Goal: Information Seeking & Learning: Learn about a topic

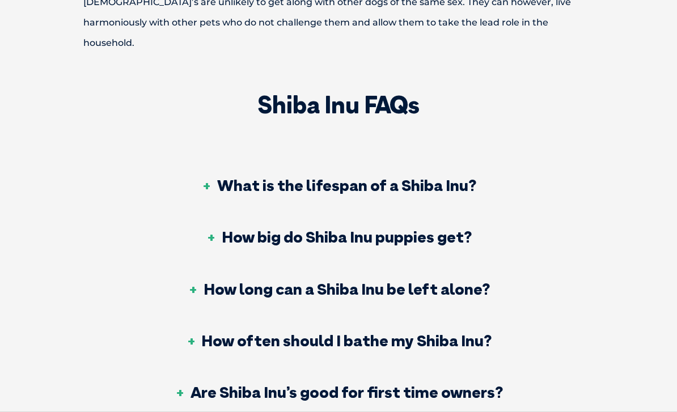
scroll to position [3307, 0]
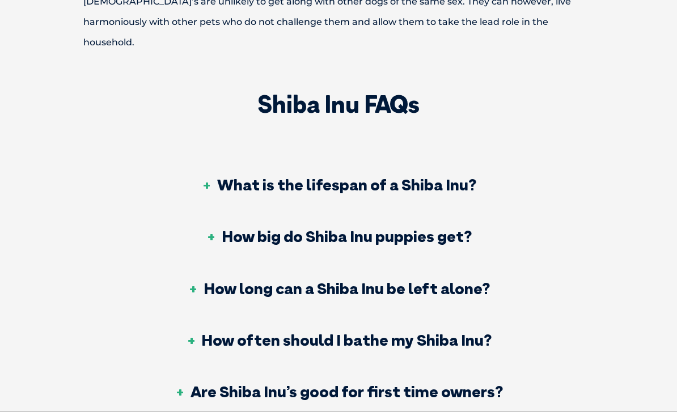
click at [216, 177] on h3 "What is the lifespan of a Shiba Inu?" at bounding box center [338, 185] width 275 height 16
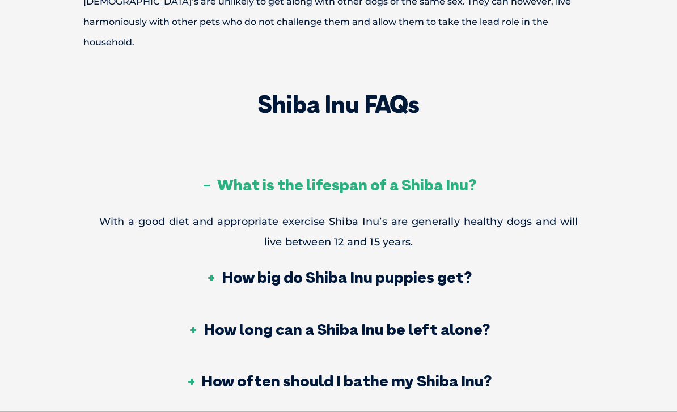
click at [210, 177] on h3 "What is the lifespan of a Shiba Inu?" at bounding box center [338, 185] width 275 height 16
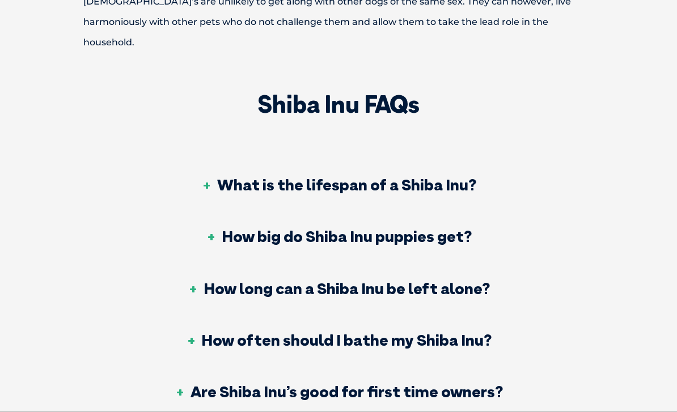
click at [218, 228] on h3 "How big do Shiba Inu puppies get?" at bounding box center [339, 236] width 266 height 16
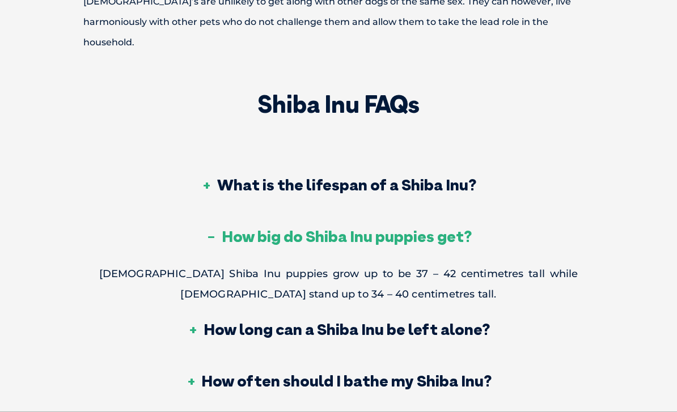
click at [206, 228] on h3 "How big do Shiba Inu puppies get?" at bounding box center [339, 236] width 266 height 16
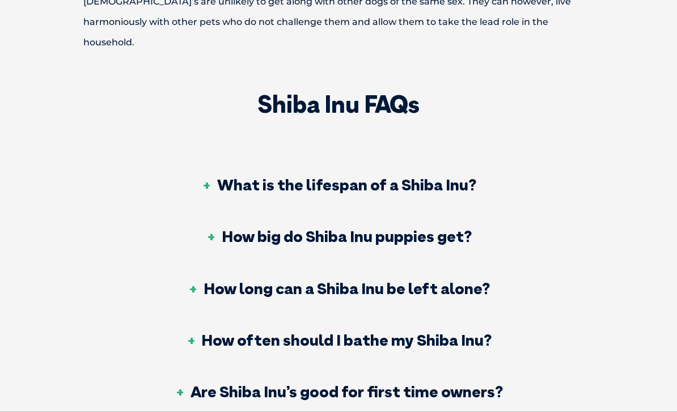
click at [210, 228] on h3 "How big do Shiba Inu puppies get?" at bounding box center [339, 236] width 266 height 16
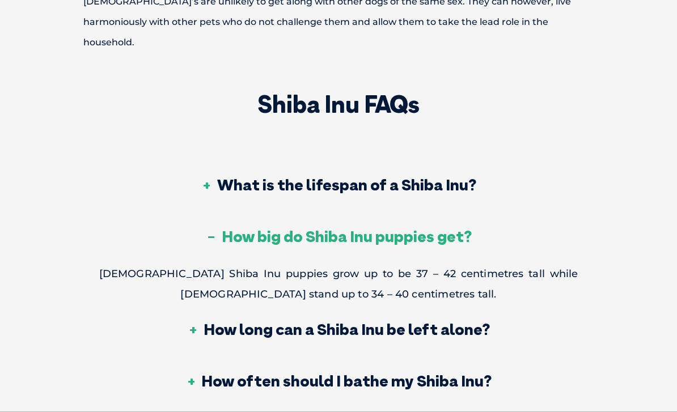
click at [210, 228] on h3 "How big do Shiba Inu puppies get?" at bounding box center [339, 236] width 266 height 16
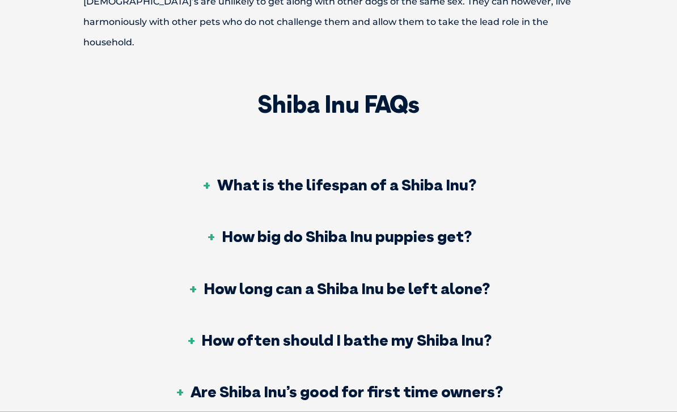
click at [218, 263] on div "How long can a Shiba Inu be left alone?" at bounding box center [338, 289] width 479 height 52
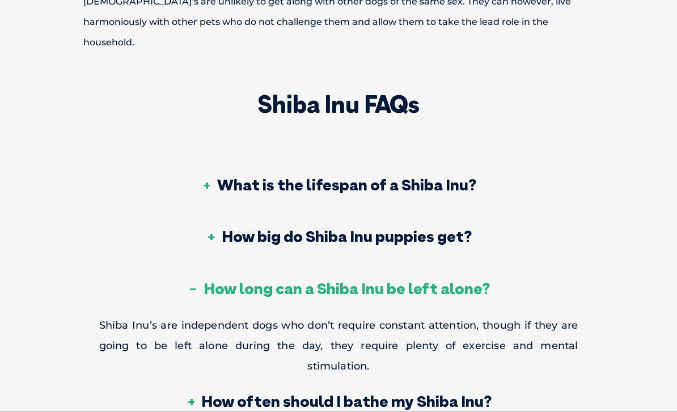
click at [219, 280] on h3 "How long can a Shiba Inu be left alone?" at bounding box center [339, 288] width 302 height 16
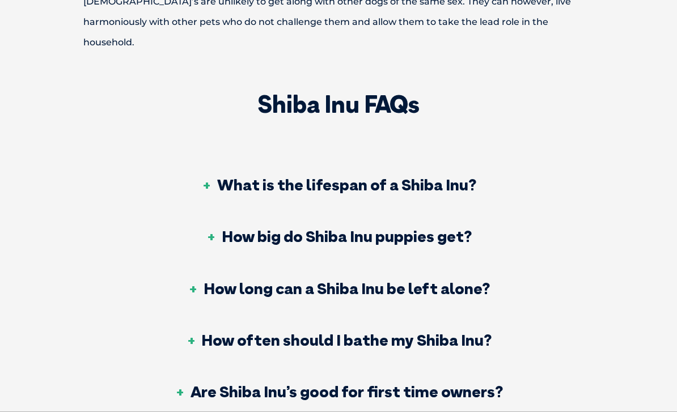
click at [214, 332] on h3 "How often should I bathe my Shiba Inu?" at bounding box center [338, 340] width 306 height 16
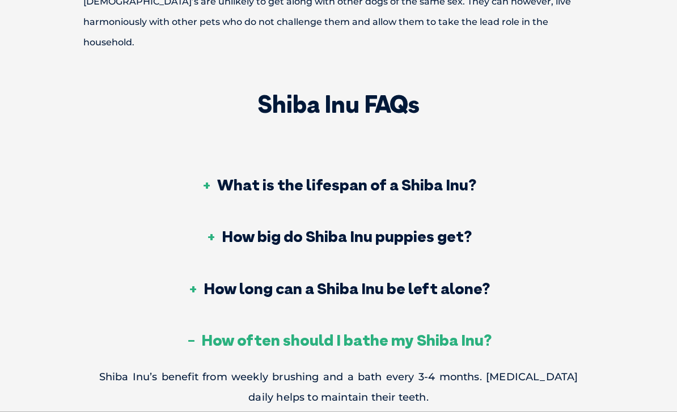
click at [221, 332] on h3 "How often should I bathe my Shiba Inu?" at bounding box center [338, 340] width 306 height 16
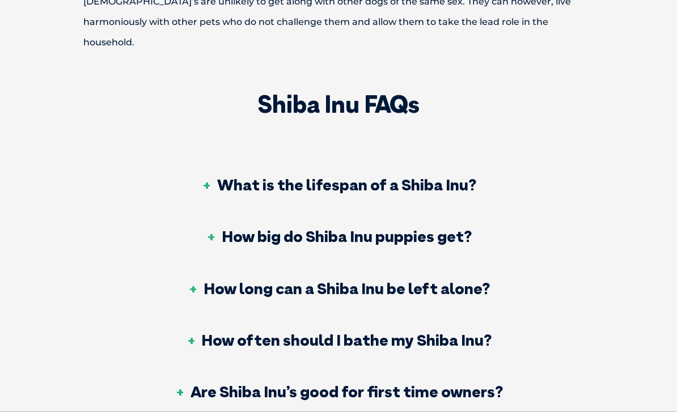
click at [199, 384] on h3 "Are Shiba Inu’s good for first time owners?" at bounding box center [339, 392] width 328 height 16
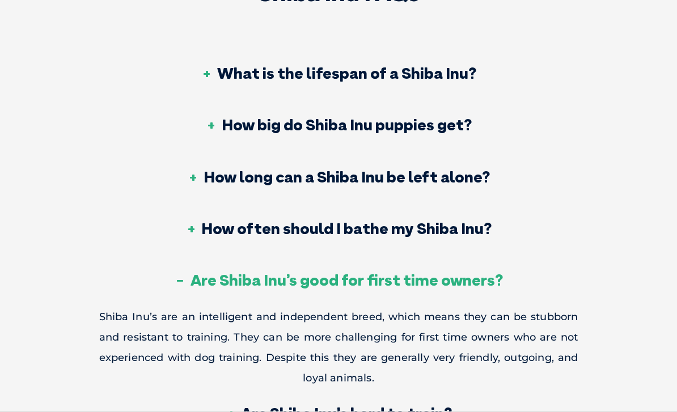
scroll to position [3419, 0]
click at [208, 255] on div "Are Shiba Inu’s good for first time owners?" at bounding box center [338, 281] width 479 height 52
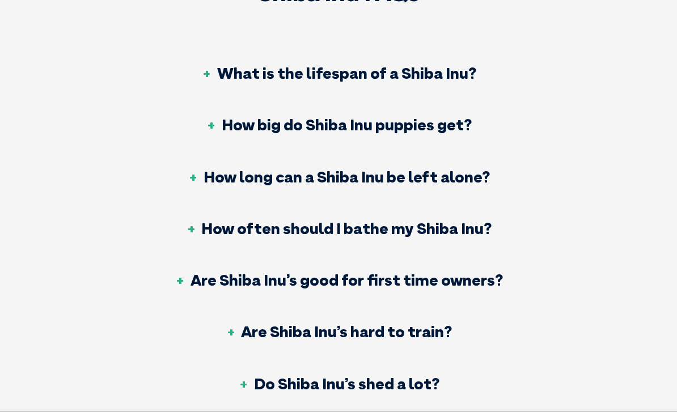
click at [223, 307] on div "Are Shiba Inu’s hard to train?" at bounding box center [338, 333] width 479 height 52
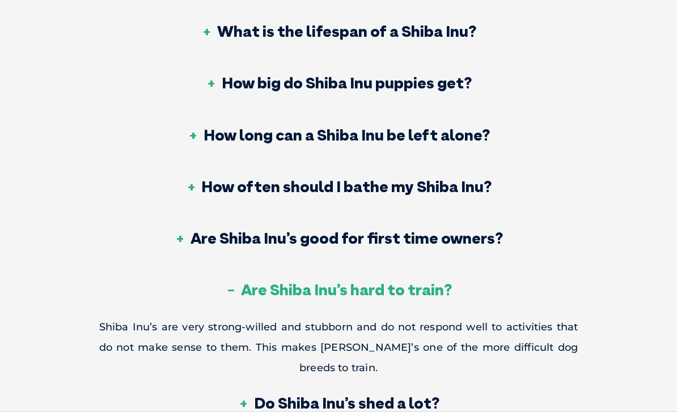
scroll to position [3468, 0]
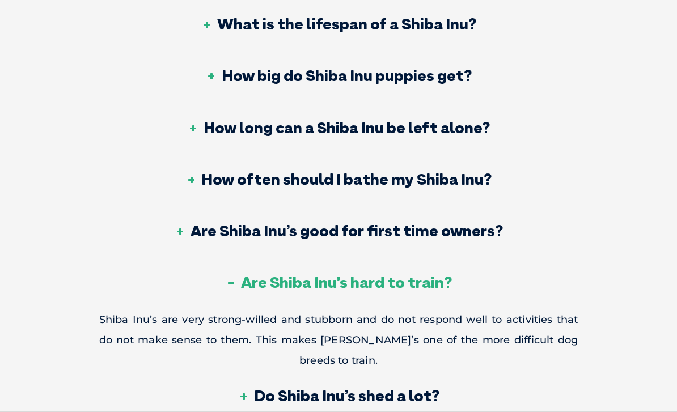
click at [247, 258] on div "Are Shiba Inu’s hard to train?" at bounding box center [338, 284] width 479 height 52
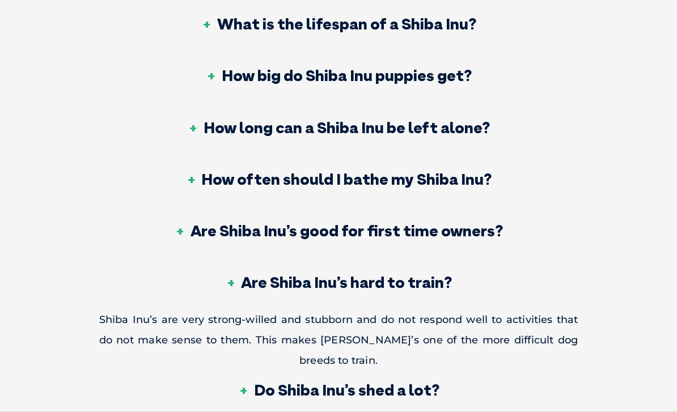
scroll to position [3468, 0]
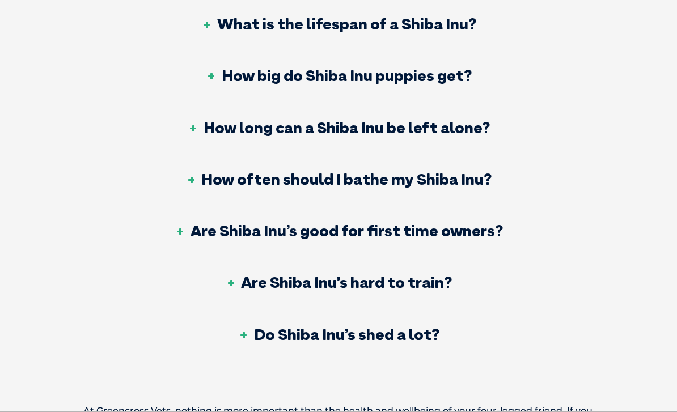
click at [248, 326] on h3 "Do Shiba Inu’s shed a lot?" at bounding box center [338, 334] width 201 height 16
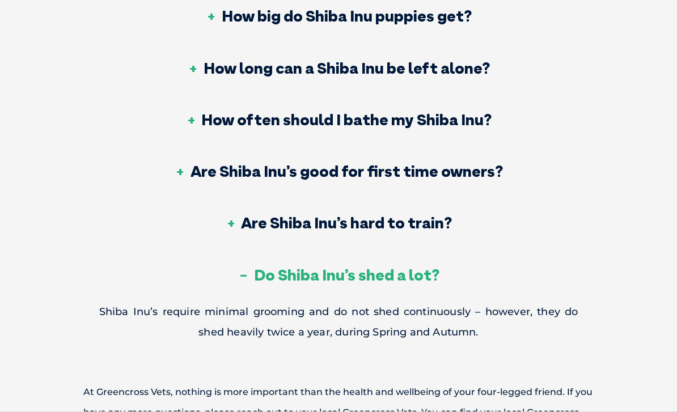
scroll to position [3529, 0]
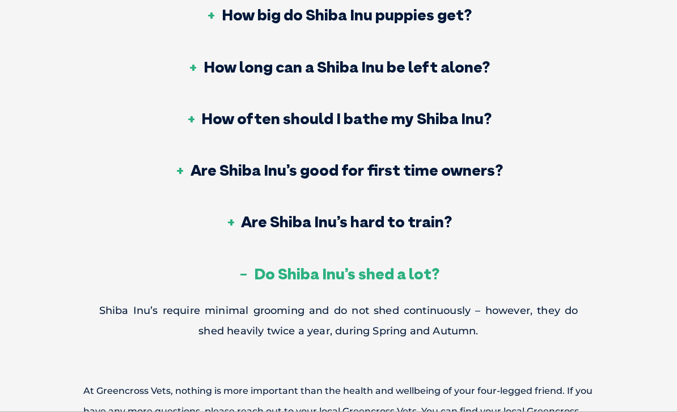
click at [266, 266] on h3 "Do Shiba Inu’s shed a lot?" at bounding box center [338, 274] width 201 height 16
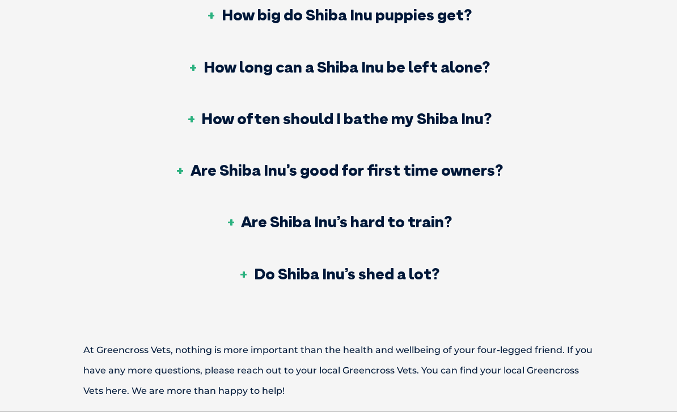
scroll to position [3524, 0]
